Goal: Communication & Community: Answer question/provide support

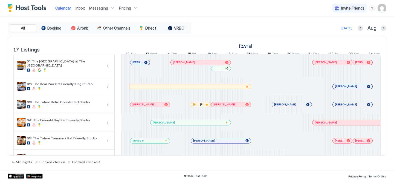
scroll to position [0, 304]
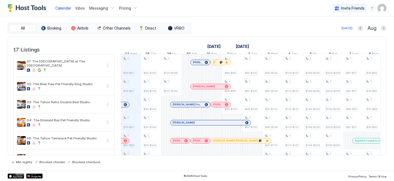
click at [82, 7] on span "Inbox" at bounding box center [80, 8] width 9 height 5
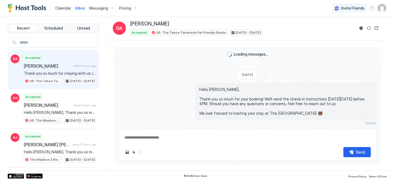
type textarea "*"
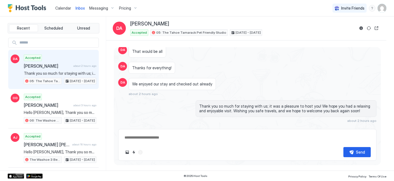
click at [96, 7] on span "Messaging" at bounding box center [98, 8] width 19 height 5
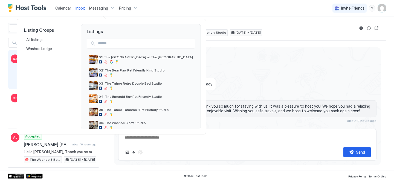
click at [58, 5] on div at bounding box center [197, 90] width 394 height 181
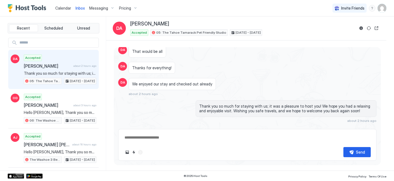
click at [60, 9] on span "Calendar" at bounding box center [63, 8] width 16 height 5
